Goal: Navigation & Orientation: Find specific page/section

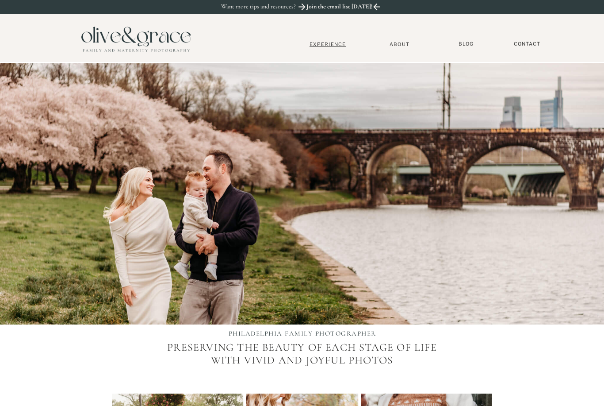
click at [333, 47] on nav "Experience" at bounding box center [328, 44] width 58 height 6
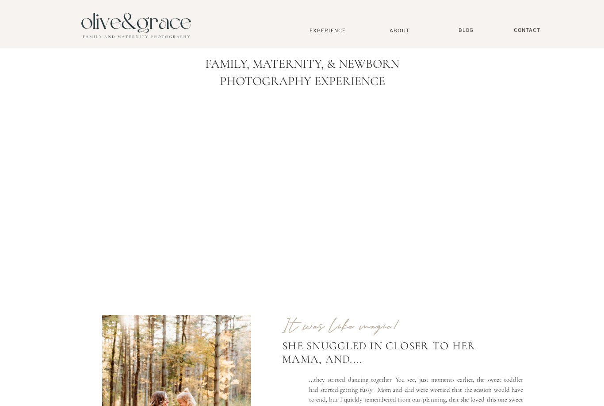
click at [142, 23] on div at bounding box center [136, 25] width 124 height 42
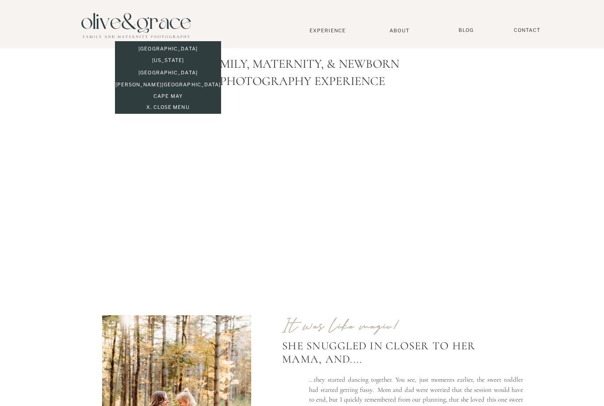
click at [169, 49] on p "[GEOGRAPHIC_DATA]" at bounding box center [168, 50] width 106 height 8
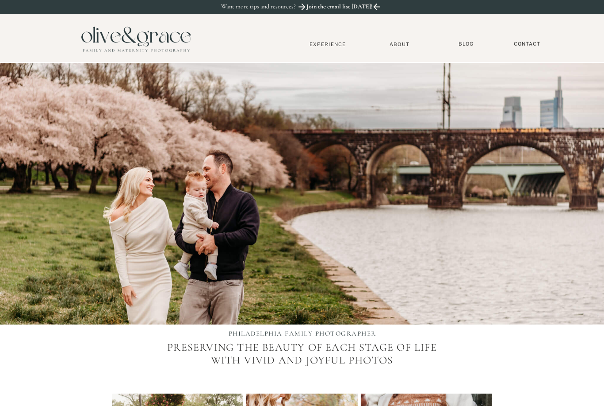
click at [177, 40] on div at bounding box center [136, 38] width 124 height 42
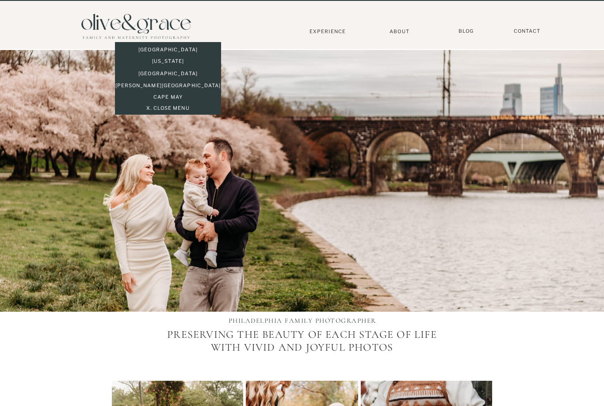
scroll to position [14, 0]
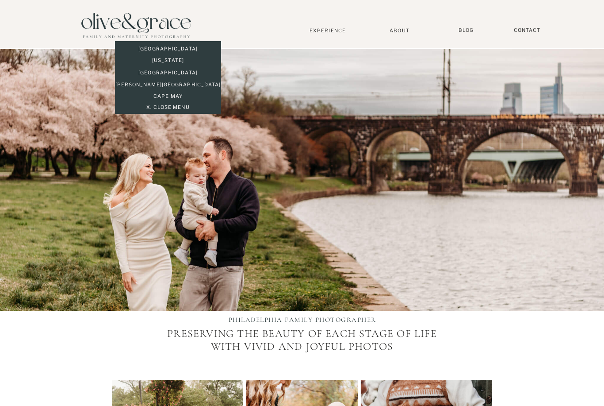
click at [169, 72] on p "[GEOGRAPHIC_DATA]" at bounding box center [168, 73] width 106 height 8
